Goal: Task Accomplishment & Management: Manage account settings

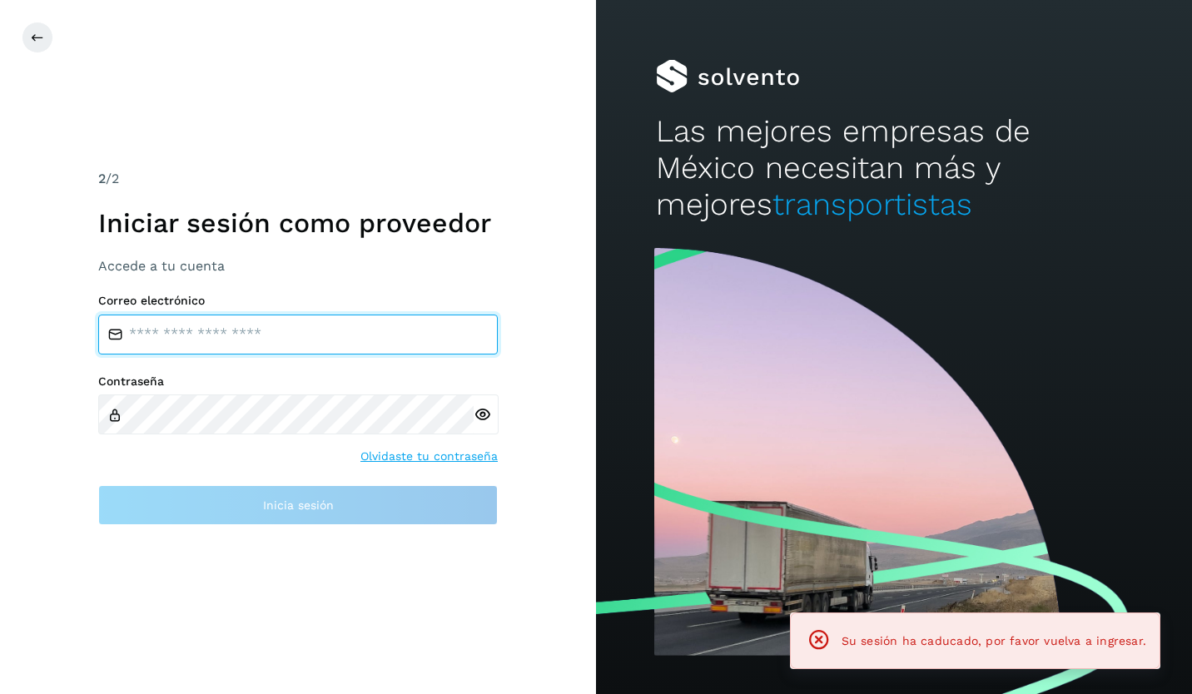
click at [226, 338] on input "email" at bounding box center [298, 335] width 400 height 40
type input "**********"
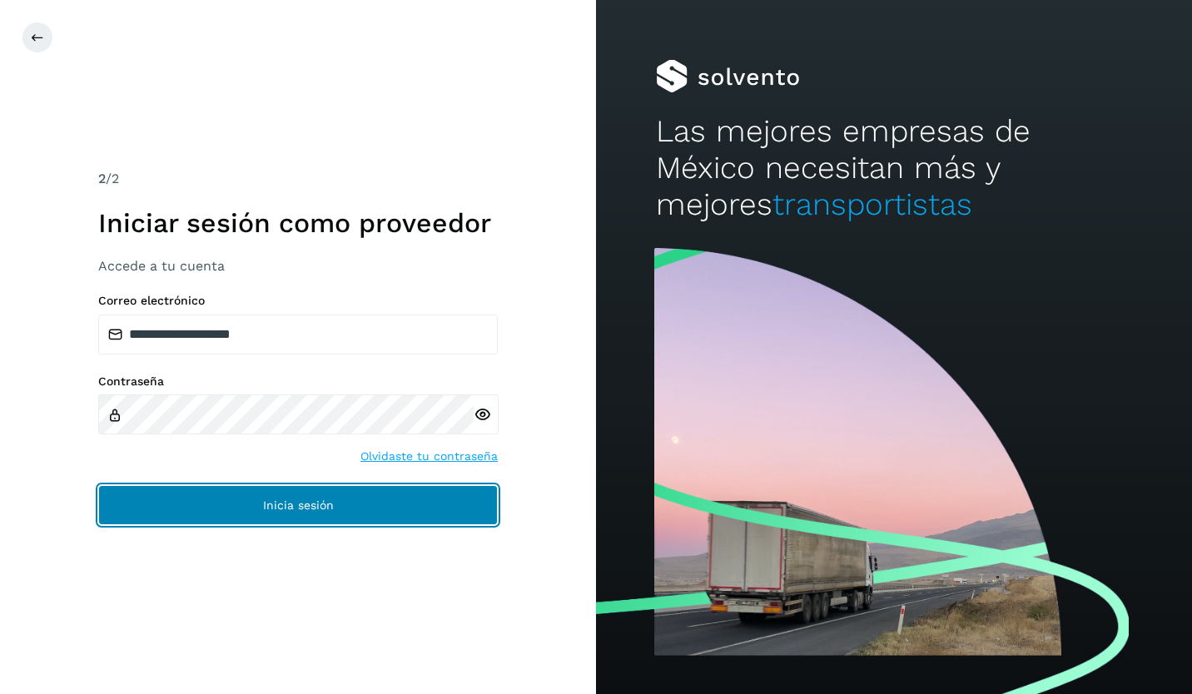
click at [296, 502] on span "Inicia sesión" at bounding box center [298, 506] width 71 height 12
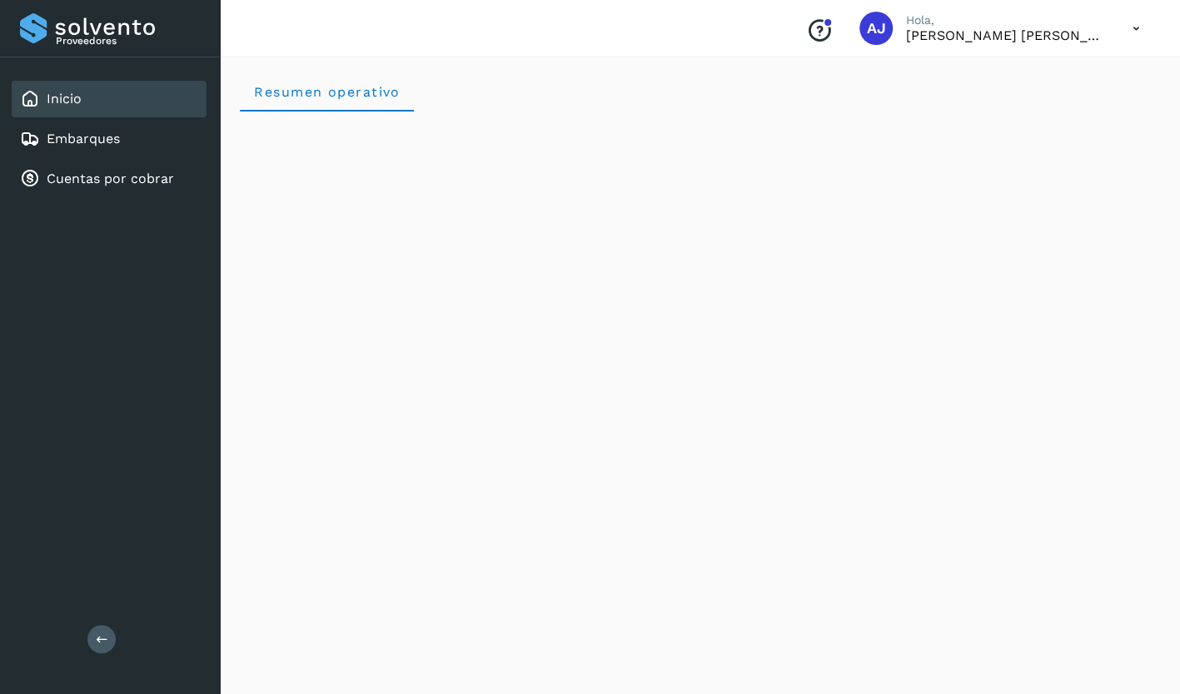
click at [833, 22] on icon "Conoce nuestros beneficios" at bounding box center [819, 30] width 27 height 27
click at [131, 140] on div "Embarques" at bounding box center [109, 139] width 195 height 37
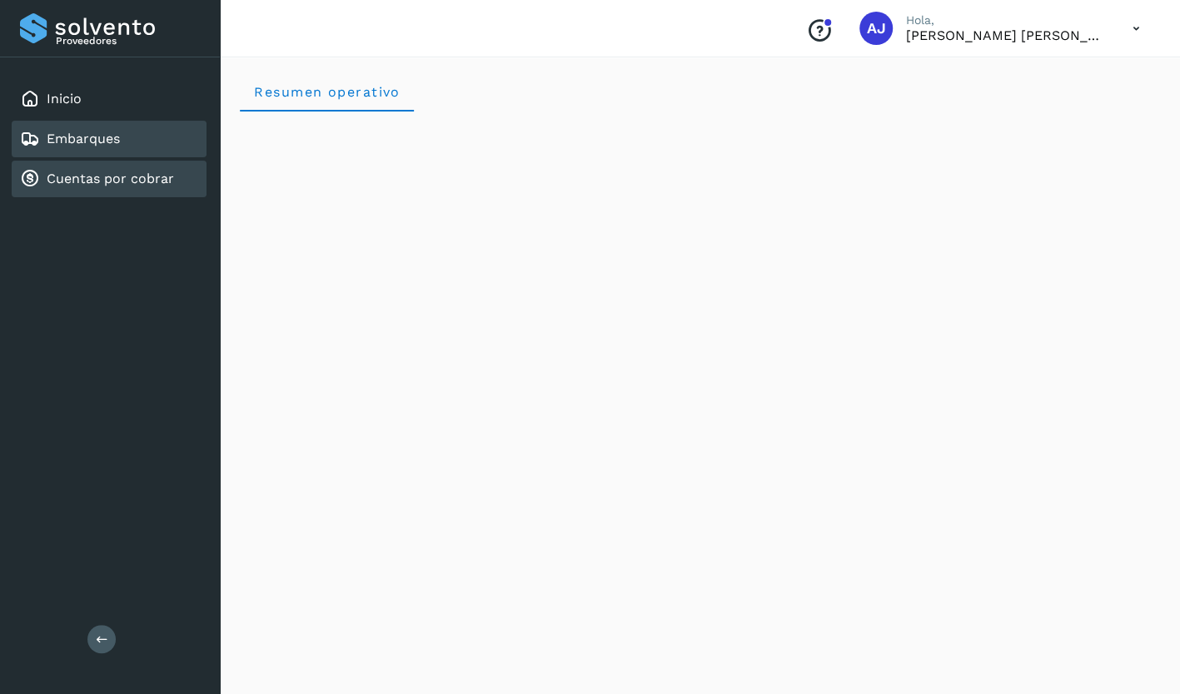
click at [147, 182] on link "Cuentas por cobrar" at bounding box center [110, 179] width 127 height 16
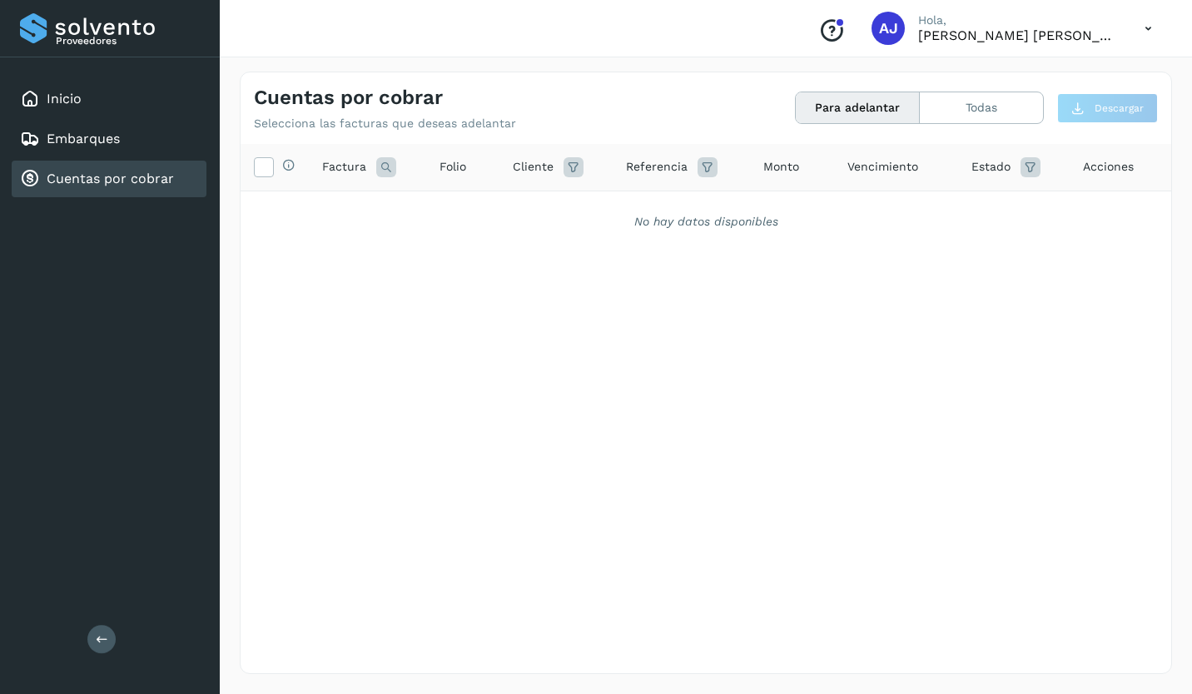
click at [875, 117] on button "Para adelantar" at bounding box center [858, 107] width 124 height 31
click at [265, 162] on icon at bounding box center [263, 165] width 17 height 17
click at [429, 277] on div "Selecciona todas las facturas disponibles para adelanto Factura Folio Cliente R…" at bounding box center [706, 374] width 931 height 461
